Goal: Transaction & Acquisition: Book appointment/travel/reservation

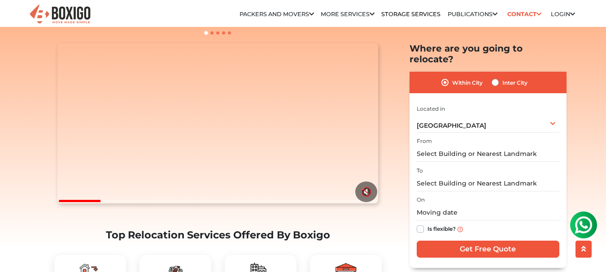
scroll to position [90, 0]
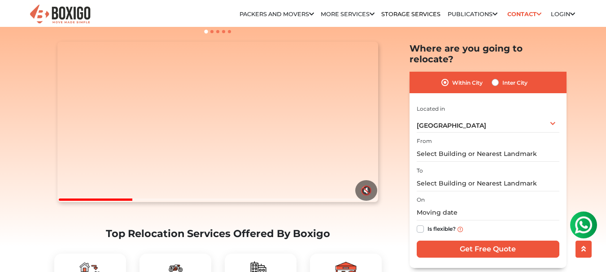
click at [503, 77] on label "Inter City" at bounding box center [515, 82] width 25 height 11
click at [495, 77] on input "Inter City" at bounding box center [495, 81] width 7 height 9
radio input "true"
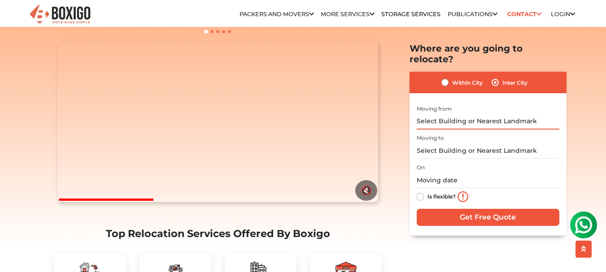
click at [478, 114] on input "text" at bounding box center [488, 122] width 143 height 16
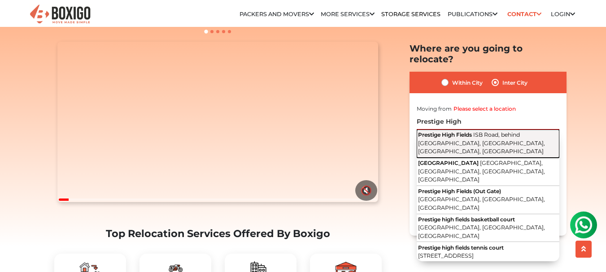
click at [491, 132] on span "ISB Road, behind [GEOGRAPHIC_DATA], [GEOGRAPHIC_DATA], [GEOGRAPHIC_DATA], [GEOG…" at bounding box center [481, 143] width 127 height 23
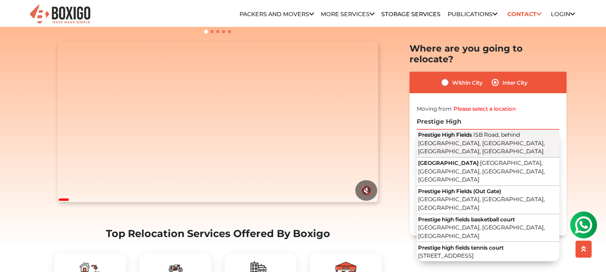
type input "[GEOGRAPHIC_DATA], [GEOGRAPHIC_DATA], behind [GEOGRAPHIC_DATA], [GEOGRAPHIC_DAT…"
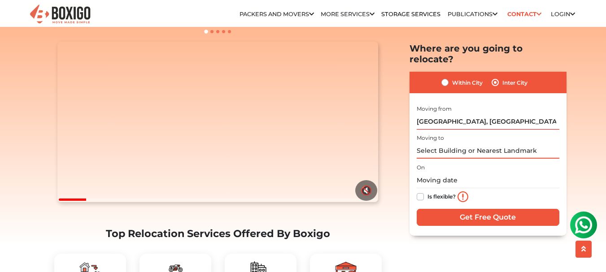
click at [488, 143] on input "text" at bounding box center [488, 151] width 143 height 16
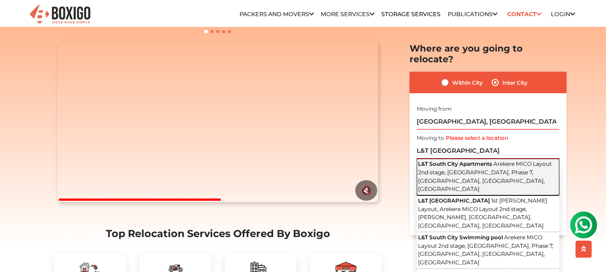
click at [517, 161] on span "Arekere MICO Layout 2nd stage, [GEOGRAPHIC_DATA], Phase 7, [GEOGRAPHIC_DATA], […" at bounding box center [485, 177] width 134 height 32
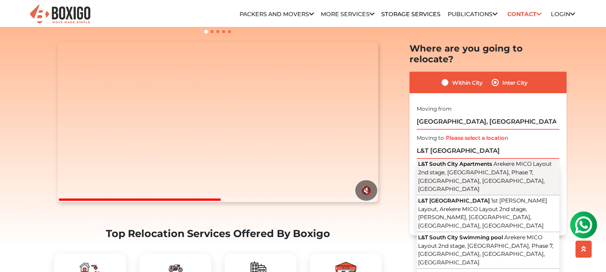
type input "L&T South City Apartments, [GEOGRAPHIC_DATA], Phase 7, [GEOGRAPHIC_DATA], [GEOG…"
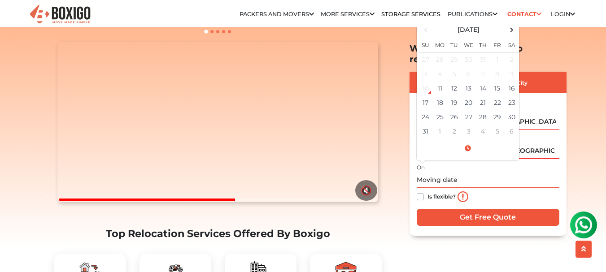
click at [453, 174] on input "text" at bounding box center [488, 180] width 143 height 16
click at [513, 81] on td "16" at bounding box center [512, 88] width 14 height 14
type input "[DATE] 12:00 AM"
click at [428, 191] on label "Is flexible?" at bounding box center [442, 195] width 28 height 9
click at [421, 191] on input "Is flexible?" at bounding box center [420, 195] width 7 height 9
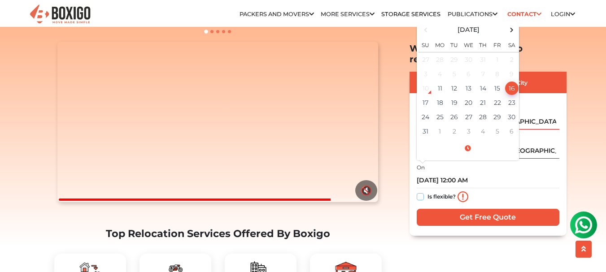
checkbox input "true"
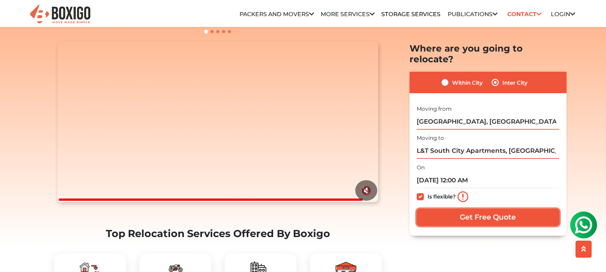
click at [473, 209] on input "Get Free Quote" at bounding box center [488, 217] width 143 height 17
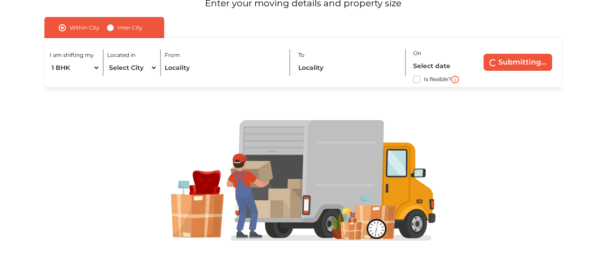
scroll to position [102, 0]
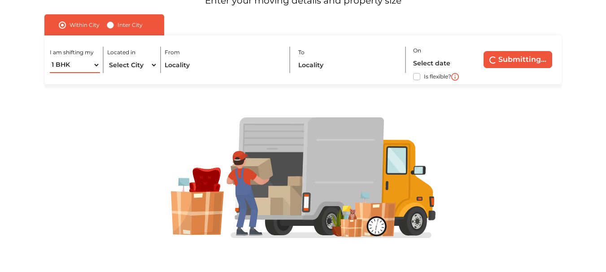
click at [89, 66] on select "1 BHK 2 BHK 3 BHK 3 + BHK FEW ITEMS" at bounding box center [75, 65] width 50 height 16
select select "2 BHK"
click at [50, 57] on select "1 BHK 2 BHK 3 BHK 3 + BHK FEW ITEMS" at bounding box center [75, 65] width 50 height 16
click at [141, 66] on select "Select City [GEOGRAPHIC_DATA] [GEOGRAPHIC_DATA] [GEOGRAPHIC_DATA] [GEOGRAPHIC_D…" at bounding box center [132, 65] width 50 height 16
select select "[GEOGRAPHIC_DATA]"
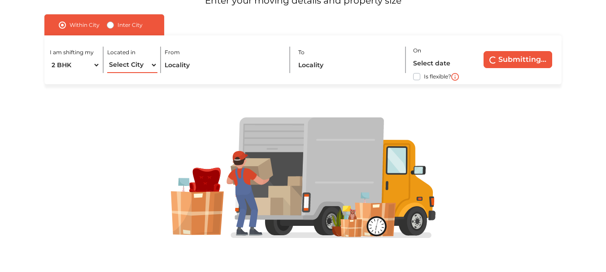
click at [107, 57] on select "Select City [GEOGRAPHIC_DATA] [GEOGRAPHIC_DATA] [GEOGRAPHIC_DATA] [GEOGRAPHIC_D…" at bounding box center [132, 65] width 50 height 16
click at [182, 68] on input "text" at bounding box center [224, 65] width 118 height 16
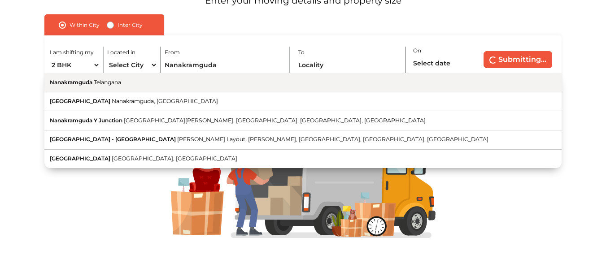
click at [219, 83] on button "Nanakramguda Telangana" at bounding box center [302, 82] width 517 height 19
type input "Nanakramguda, Telangana"
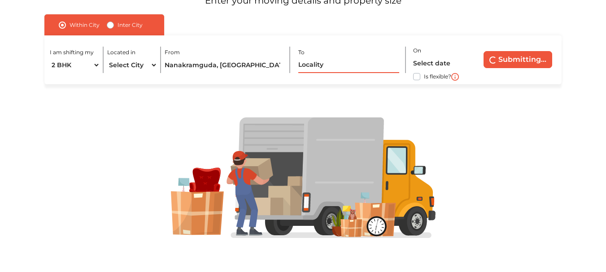
click at [311, 67] on input "text" at bounding box center [348, 65] width 101 height 16
click at [118, 25] on label "Inter City" at bounding box center [130, 25] width 25 height 11
click at [110, 25] on input "Inter City" at bounding box center [110, 24] width 7 height 9
radio input "true"
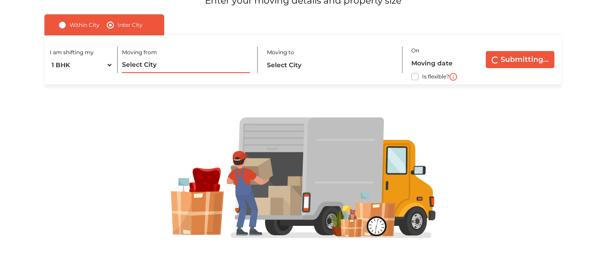
click at [140, 68] on input "text" at bounding box center [186, 65] width 128 height 16
click at [103, 64] on select "1 BHK 2 BHK 3 BHK 3 + BHK FEW ITEMS" at bounding box center [82, 65] width 64 height 16
select select "2 BHK"
click at [50, 57] on select "1 BHK 2 BHK 3 BHK 3 + BHK FEW ITEMS" at bounding box center [82, 65] width 64 height 16
click at [141, 69] on input "text" at bounding box center [186, 65] width 128 height 16
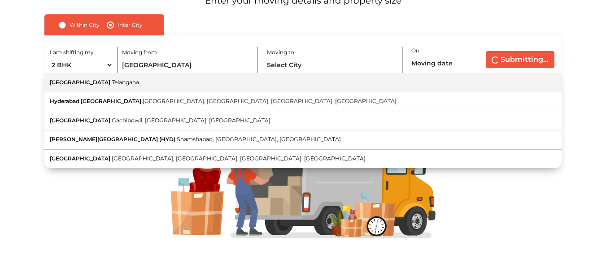
click at [234, 82] on button "Hyderabad Telangana" at bounding box center [302, 82] width 517 height 19
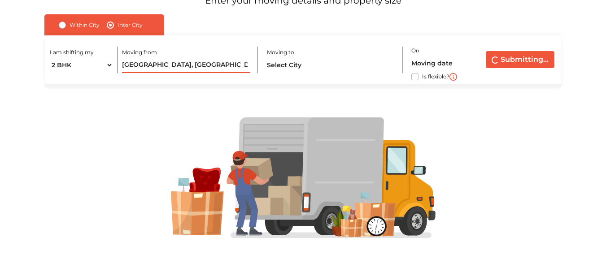
click at [226, 66] on input "Hyderabad, Telangana" at bounding box center [186, 65] width 128 height 16
type input "H"
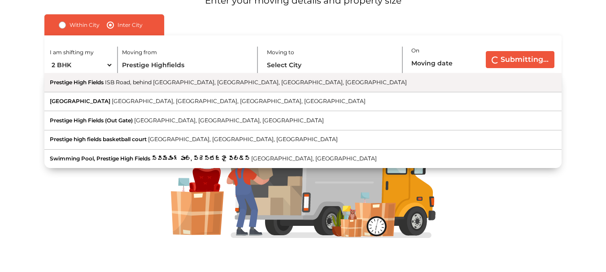
click at [217, 84] on span "ISB Road, behind [GEOGRAPHIC_DATA], [GEOGRAPHIC_DATA], [GEOGRAPHIC_DATA], [GEOG…" at bounding box center [256, 82] width 302 height 7
type input "[GEOGRAPHIC_DATA], [GEOGRAPHIC_DATA], behind [GEOGRAPHIC_DATA], [GEOGRAPHIC_DAT…"
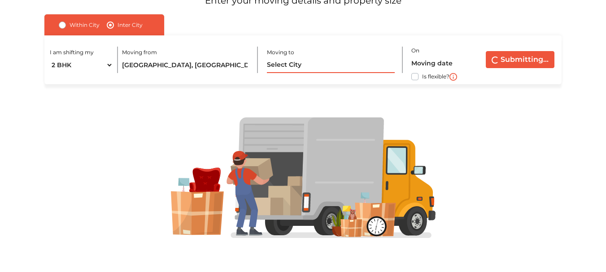
click at [300, 59] on input "text" at bounding box center [331, 65] width 128 height 16
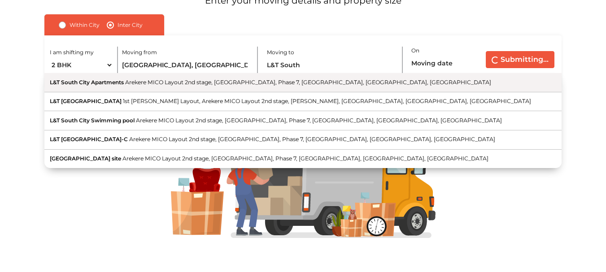
click at [302, 81] on span "Arekere MICO Layout 2nd stage, [GEOGRAPHIC_DATA], Phase 7, [GEOGRAPHIC_DATA], […" at bounding box center [308, 82] width 366 height 7
type input "L&T South City Apartments, [GEOGRAPHIC_DATA], Phase 7, [GEOGRAPHIC_DATA], [GEOG…"
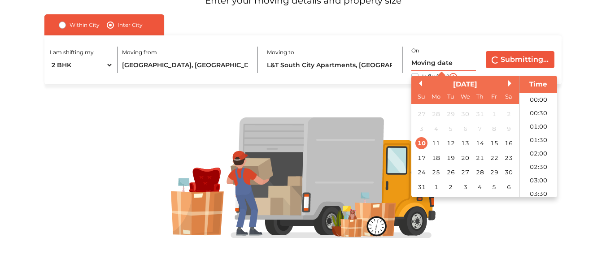
click at [424, 63] on input "text" at bounding box center [444, 64] width 65 height 16
click at [510, 145] on div "16" at bounding box center [509, 143] width 12 height 12
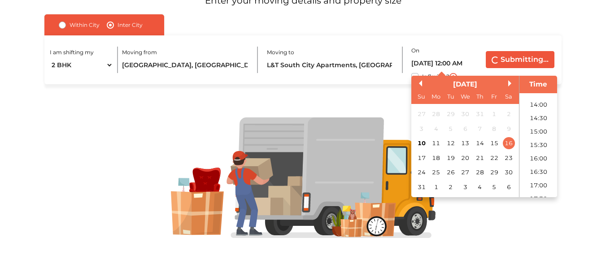
scroll to position [393, 0]
click at [539, 169] on li "17:00" at bounding box center [539, 164] width 38 height 13
type input "16/08/2025 5:00 PM"
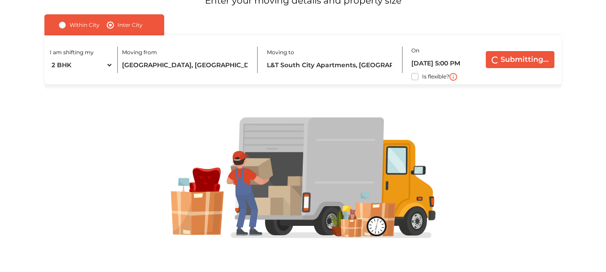
click at [422, 75] on label "Is flexible?" at bounding box center [435, 75] width 27 height 9
click at [52, 75] on input "Is flexible?" at bounding box center [47, 75] width 7 height 9
checkbox input "true"
click at [513, 61] on button "Submitting..." at bounding box center [520, 59] width 69 height 17
click at [514, 59] on button "Submitting..." at bounding box center [520, 59] width 69 height 17
